Goal: Task Accomplishment & Management: Manage account settings

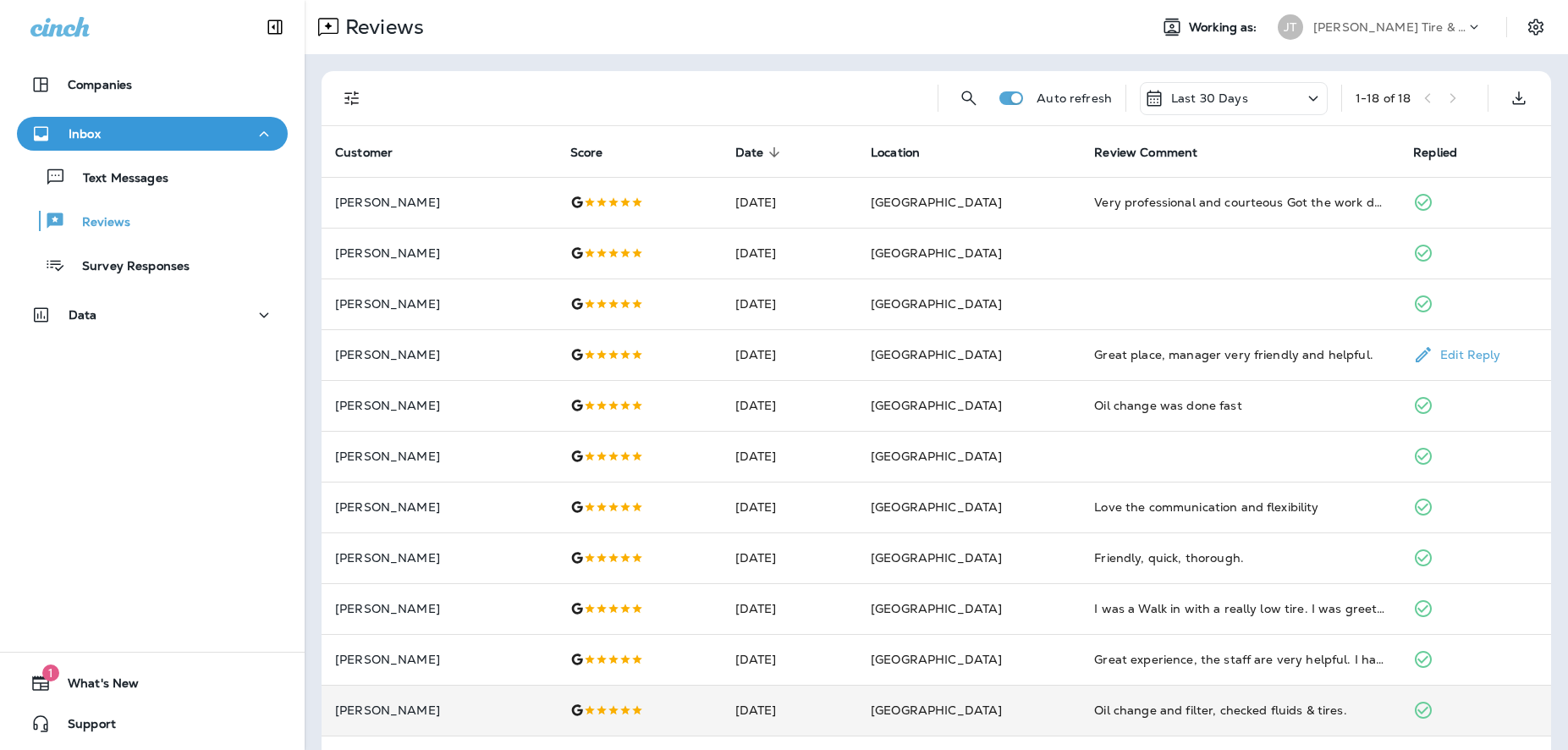
scroll to position [359, 0]
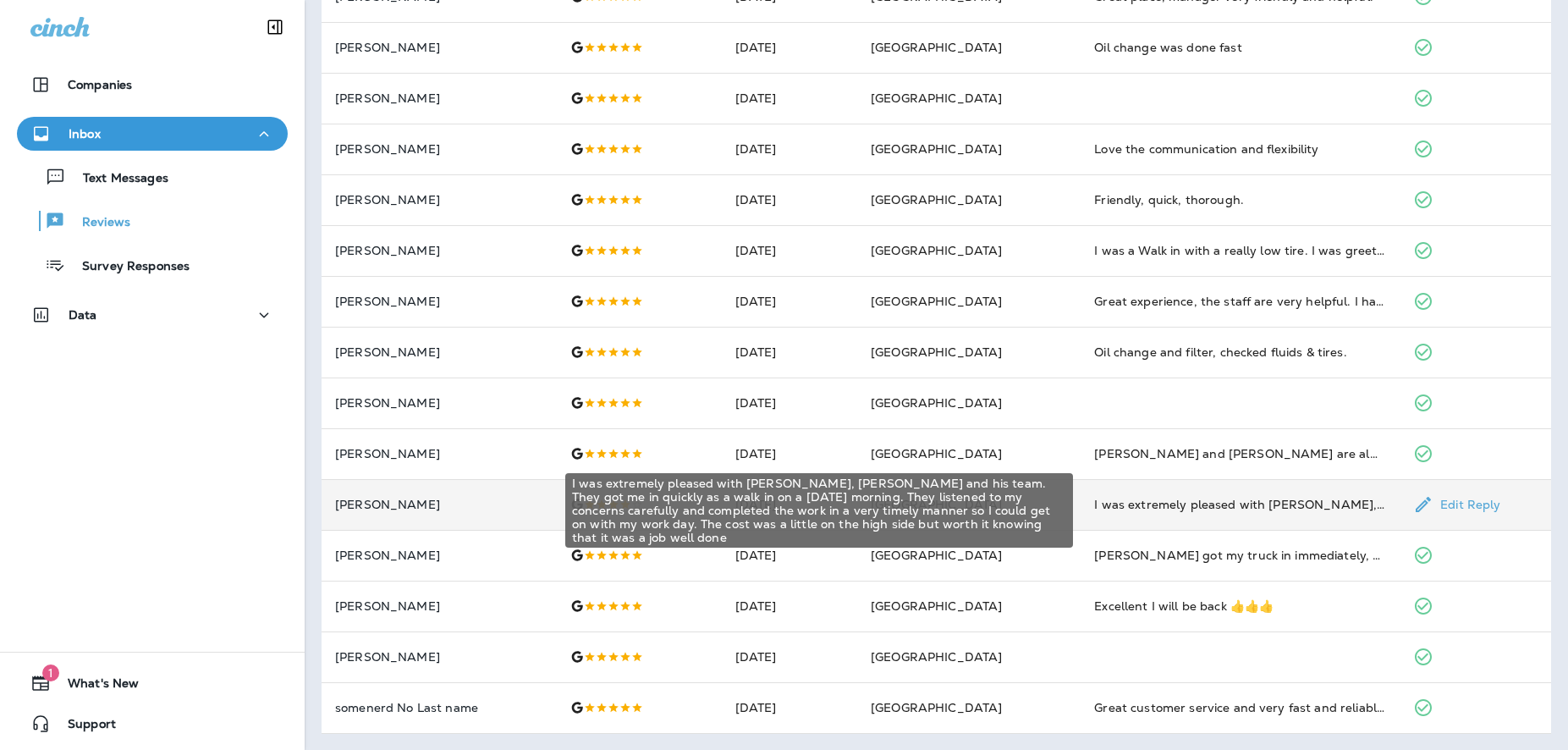
click at [1199, 507] on div "I was extremely pleased with [PERSON_NAME], [PERSON_NAME] and his team. They go…" at bounding box center [1240, 504] width 292 height 16
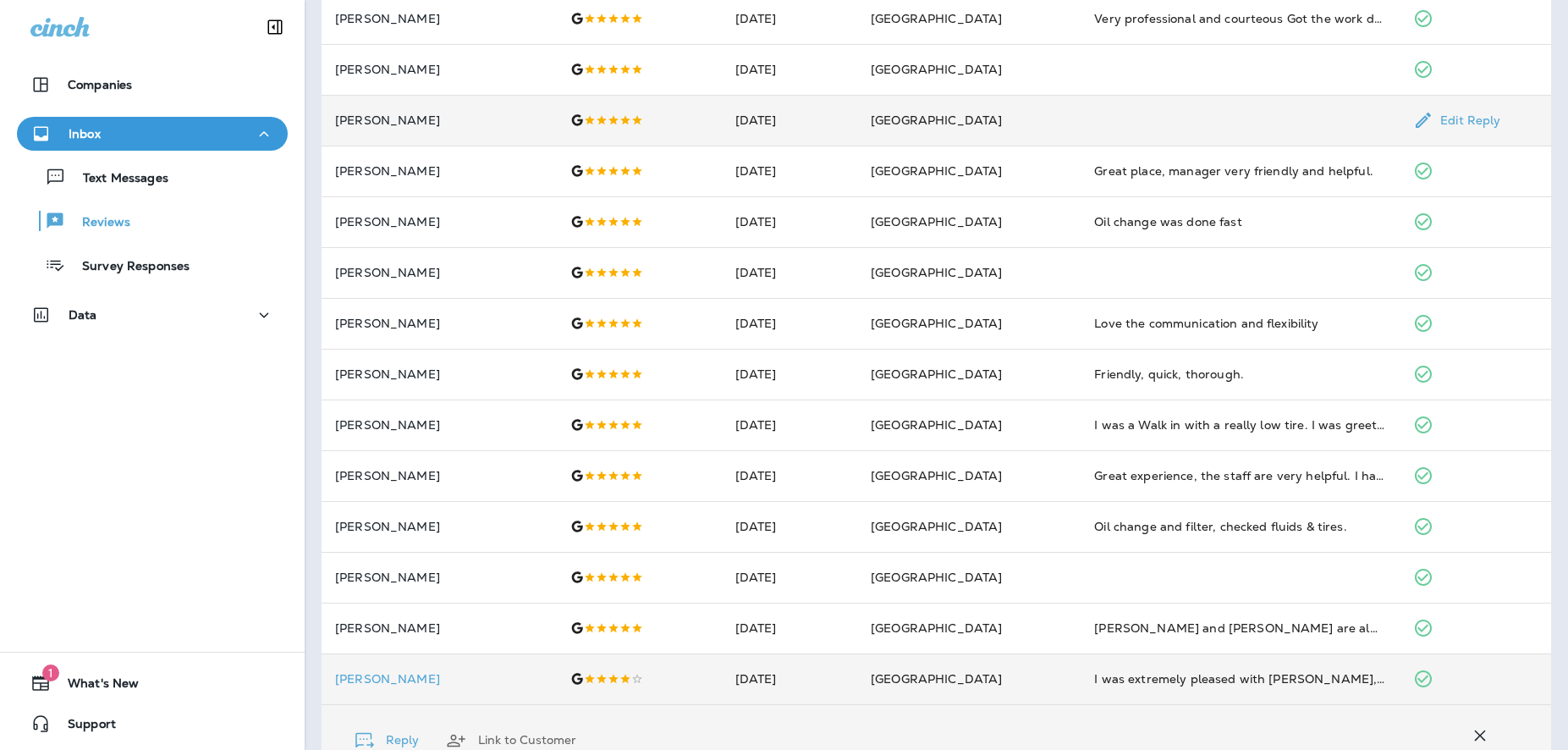
scroll to position [0, 0]
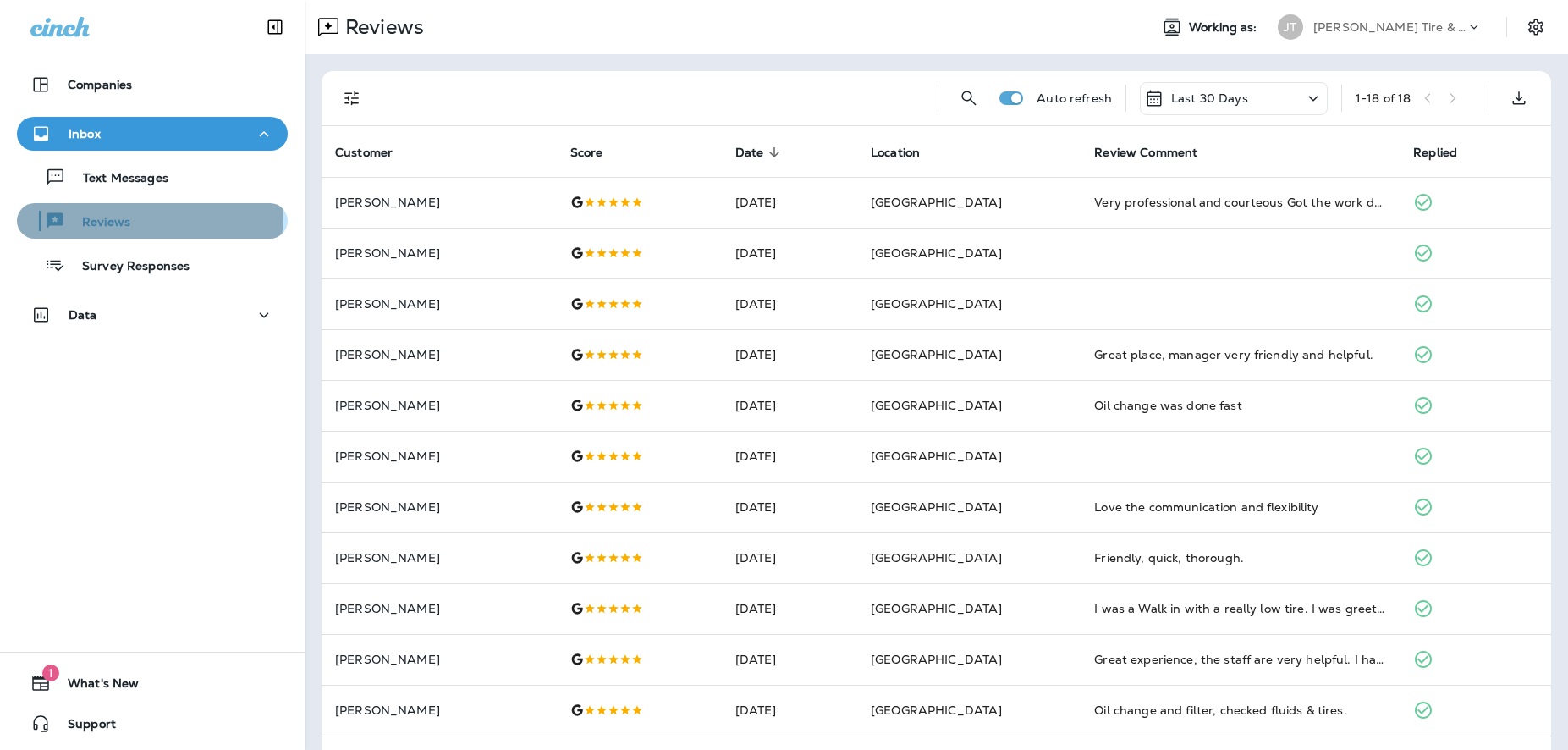
click at [127, 215] on p "Reviews" at bounding box center [97, 223] width 65 height 16
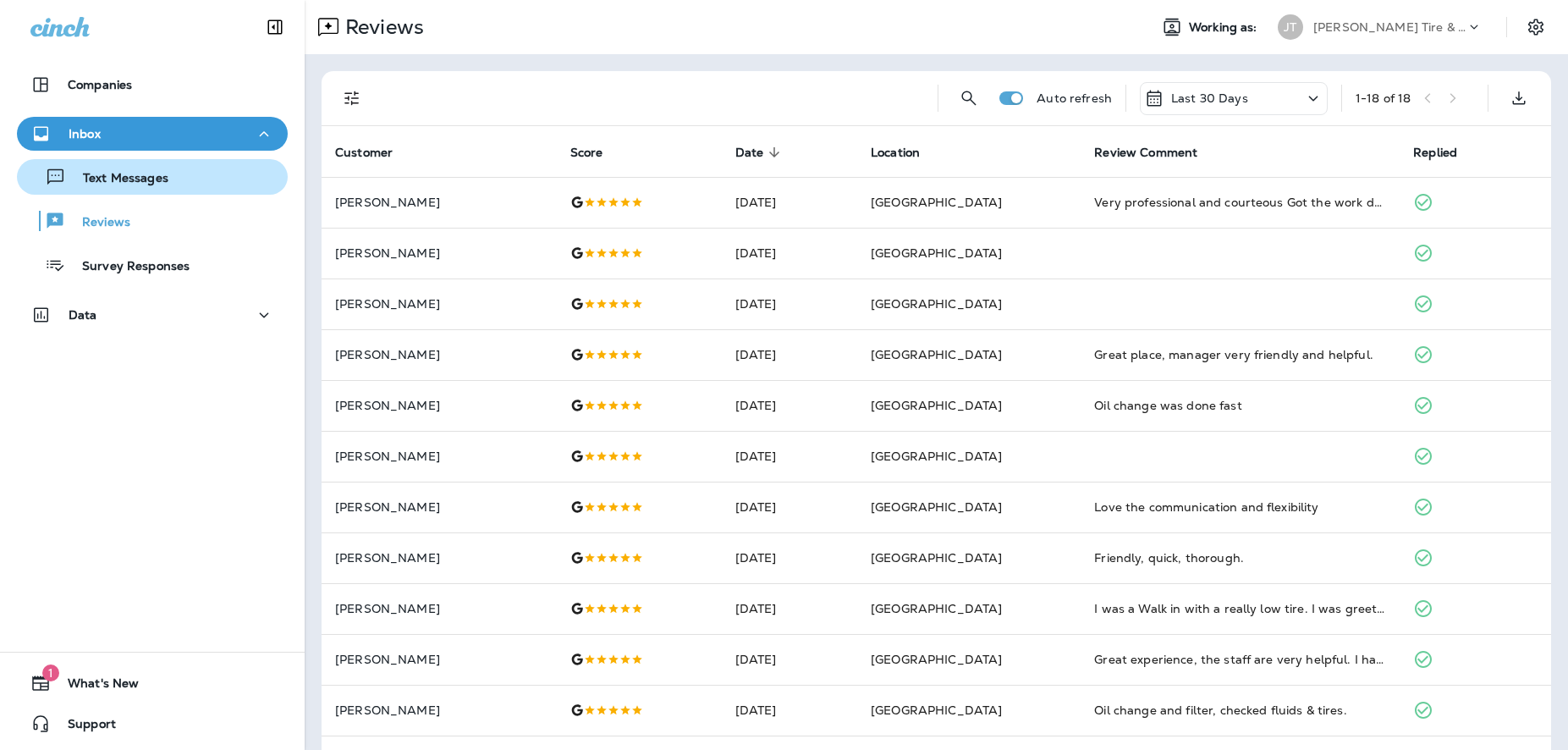
click at [126, 186] on p "Text Messages" at bounding box center [117, 179] width 103 height 16
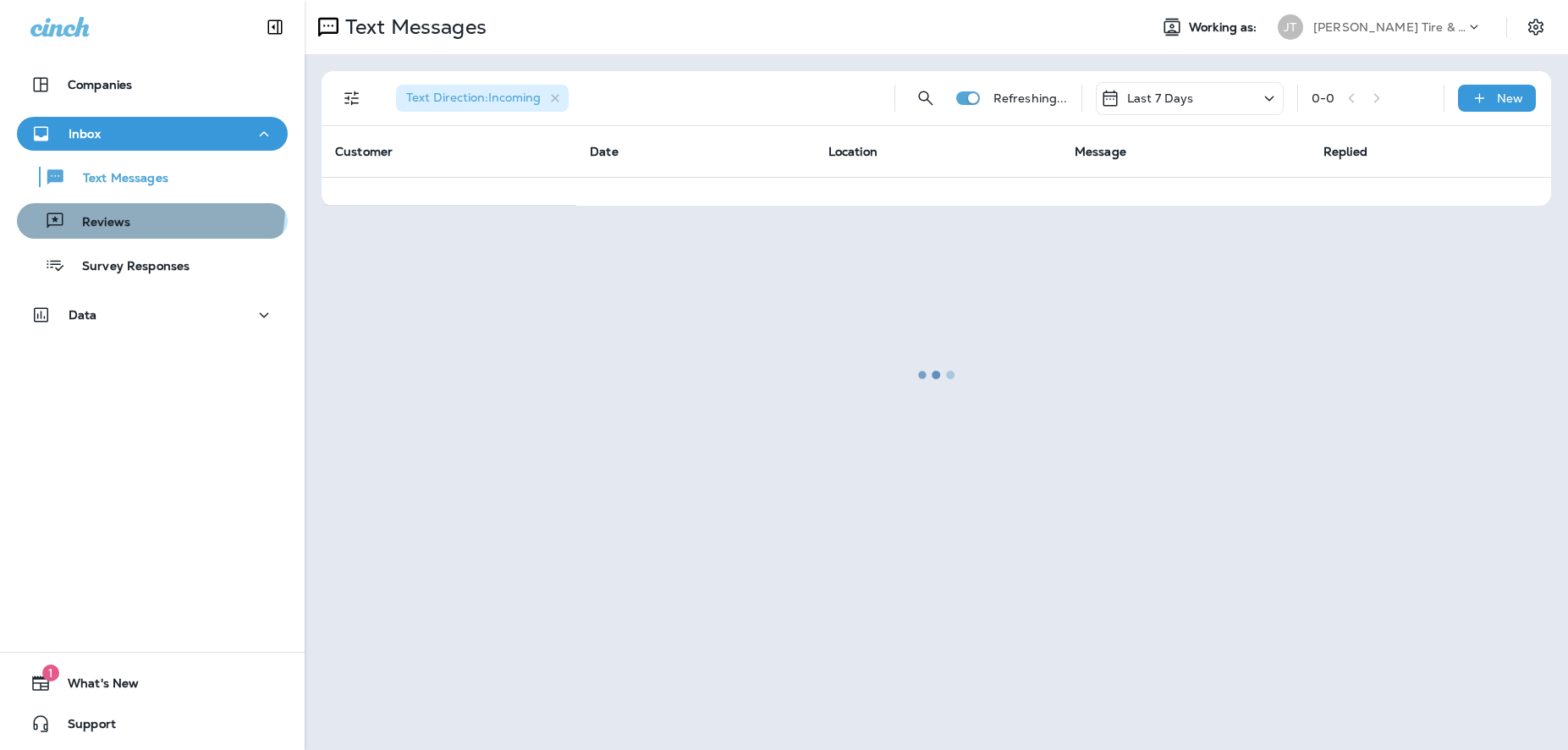
click at [124, 206] on button "Reviews" at bounding box center [152, 221] width 271 height 36
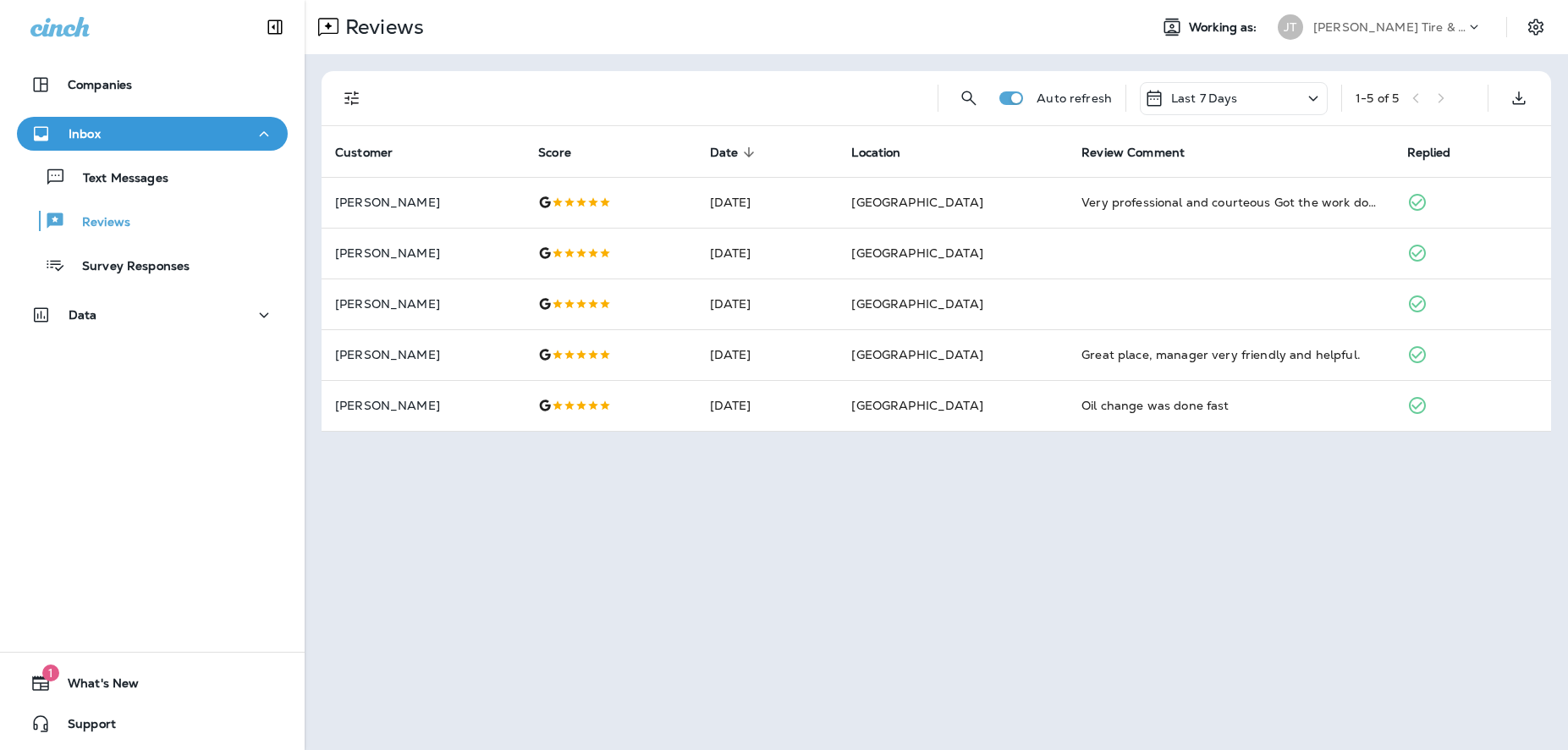
click at [1298, 102] on div "Last 7 Days" at bounding box center [1234, 99] width 188 height 33
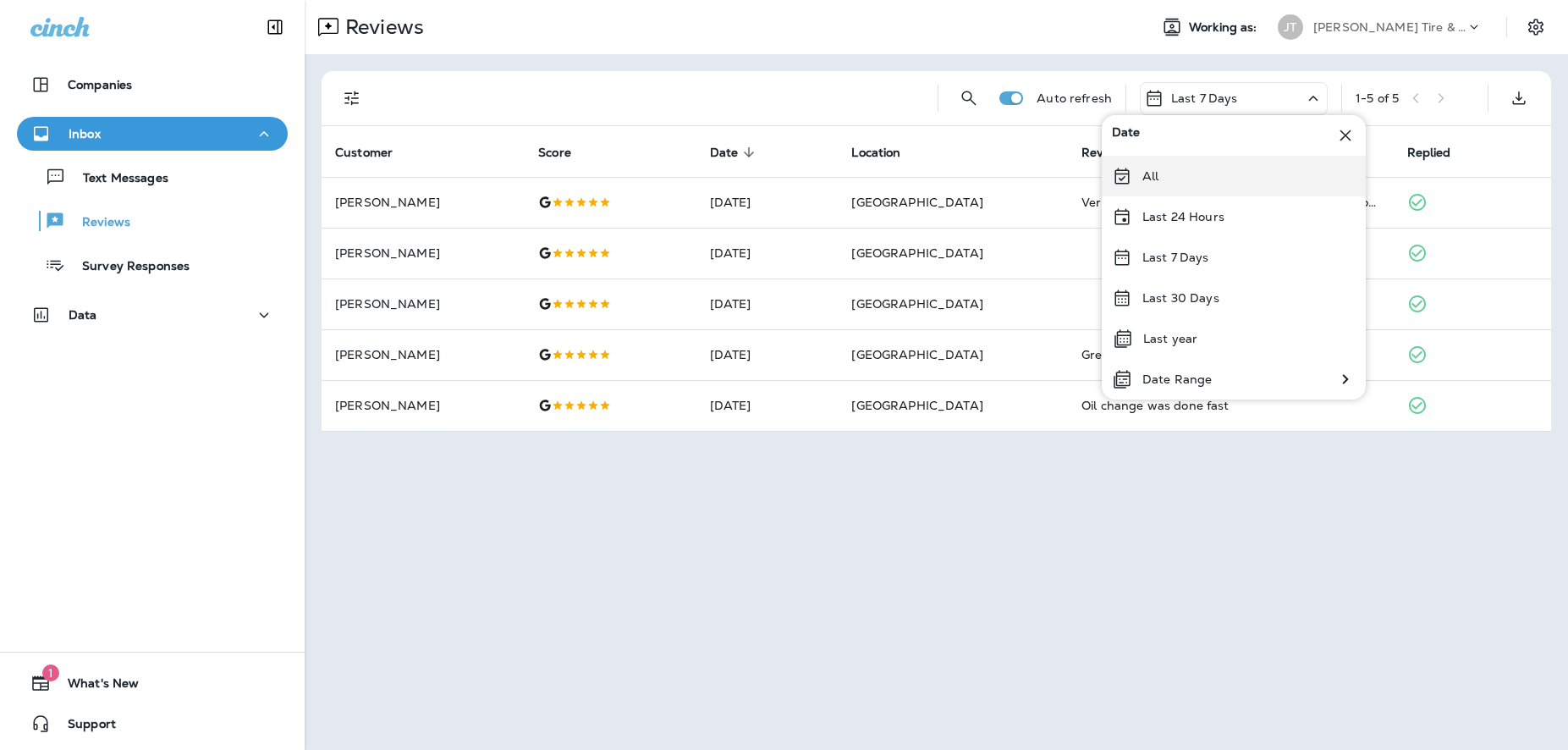
click at [1140, 187] on div "All" at bounding box center [1234, 176] width 264 height 41
